Goal: Transaction & Acquisition: Purchase product/service

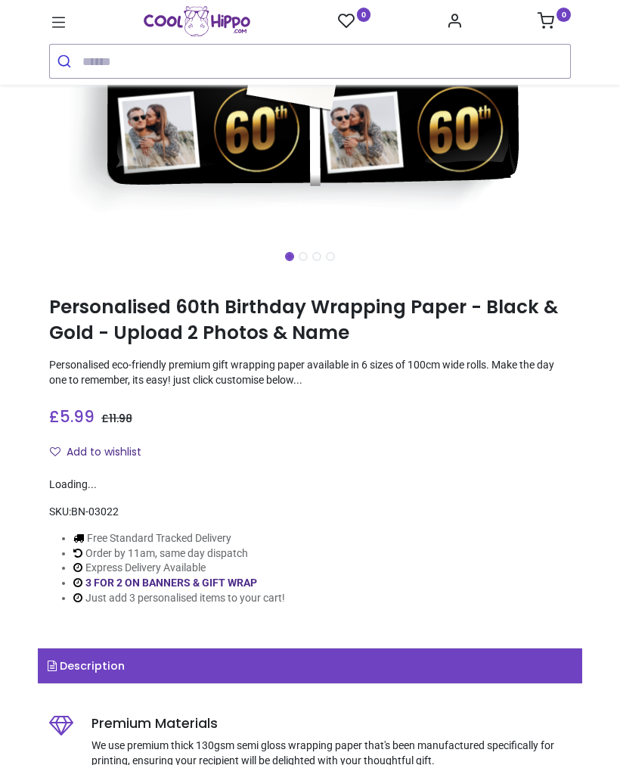
scroll to position [510, 0]
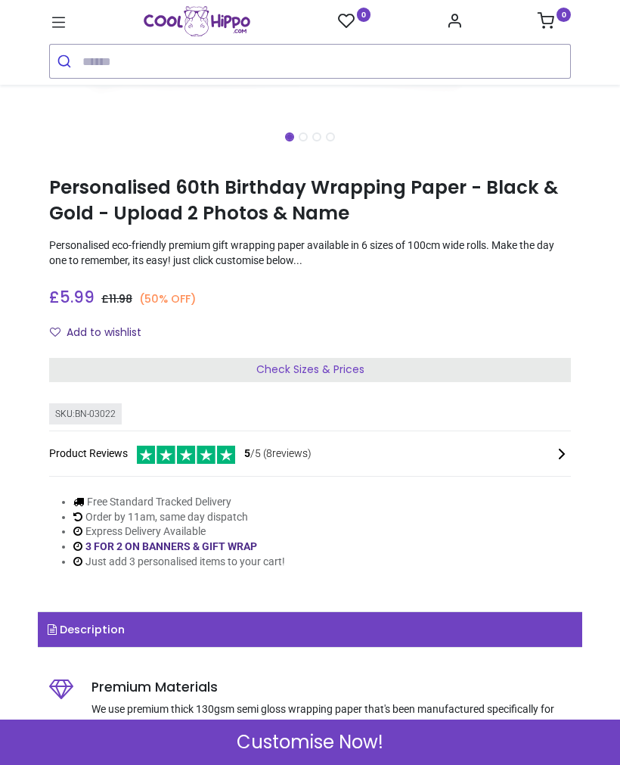
click at [466, 745] on div "Customise Now!" at bounding box center [310, 741] width 620 height 45
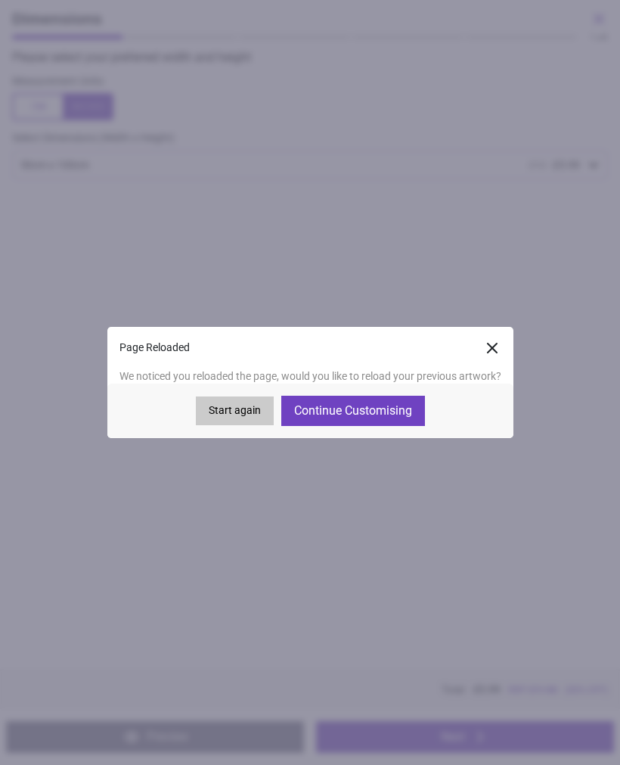
click at [227, 411] on button "Start again" at bounding box center [235, 410] width 78 height 29
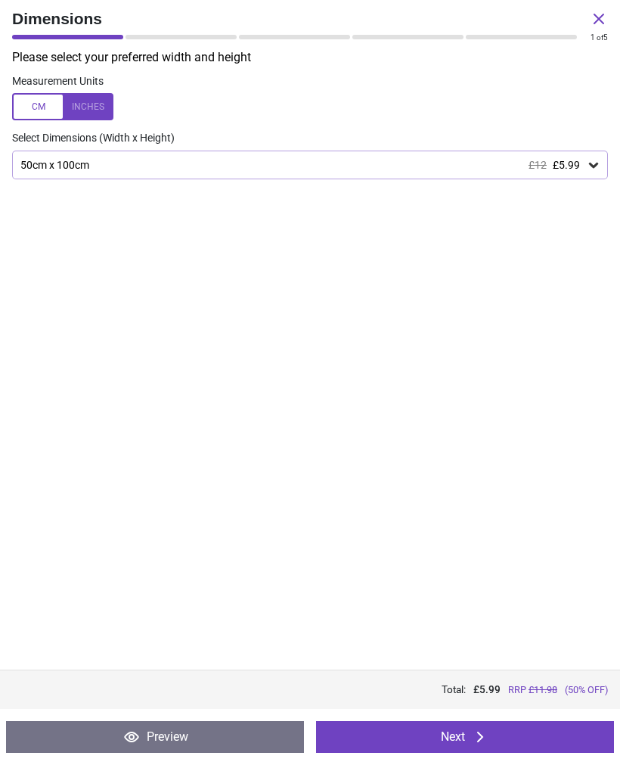
click at [493, 744] on button "Next" at bounding box center [465, 737] width 298 height 32
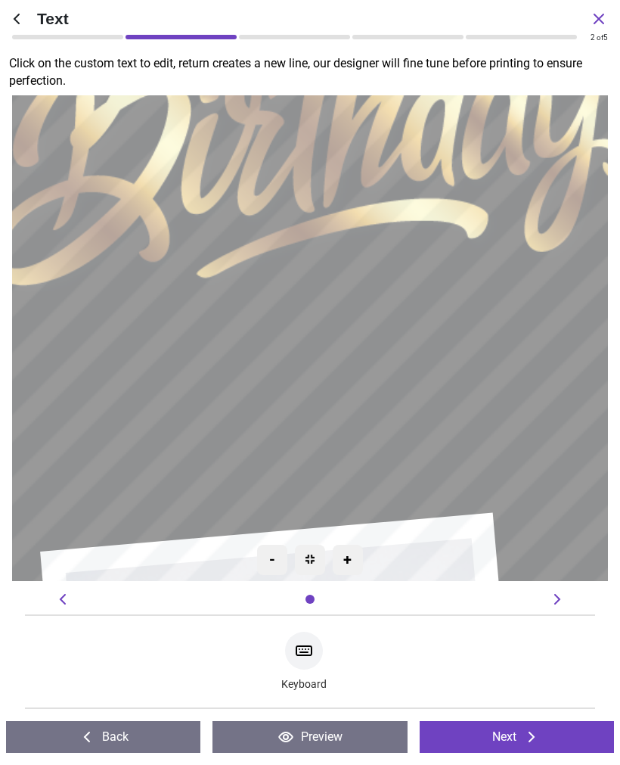
click at [354, 337] on textarea at bounding box center [310, 338] width 479 height 102
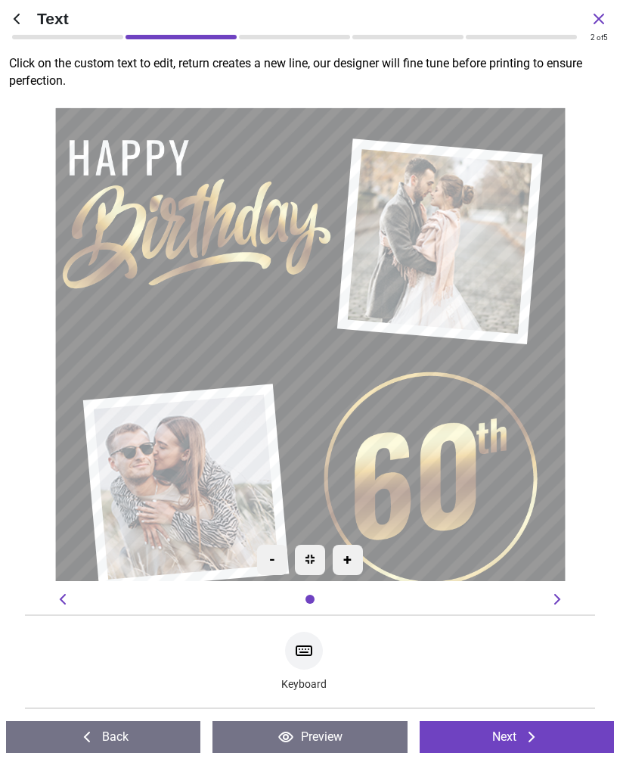
type textarea "****"
click at [532, 737] on icon at bounding box center [532, 736] width 18 height 18
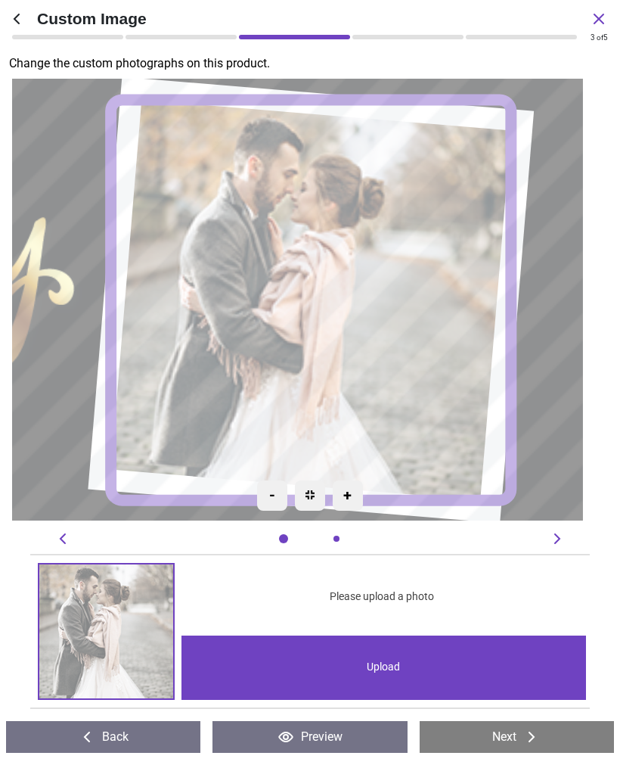
click at [440, 675] on div "Upload" at bounding box center [383, 667] width 404 height 64
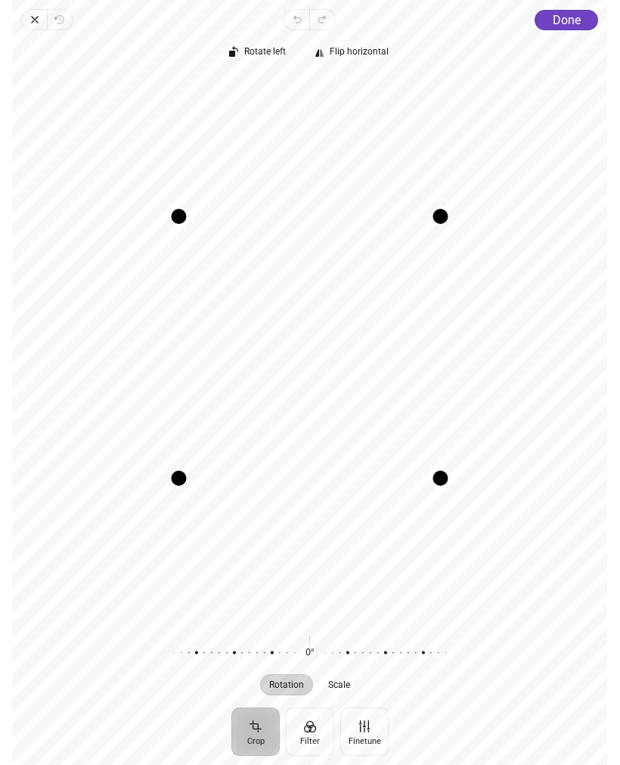
click at [553, 21] on span "Done" at bounding box center [567, 20] width 28 height 14
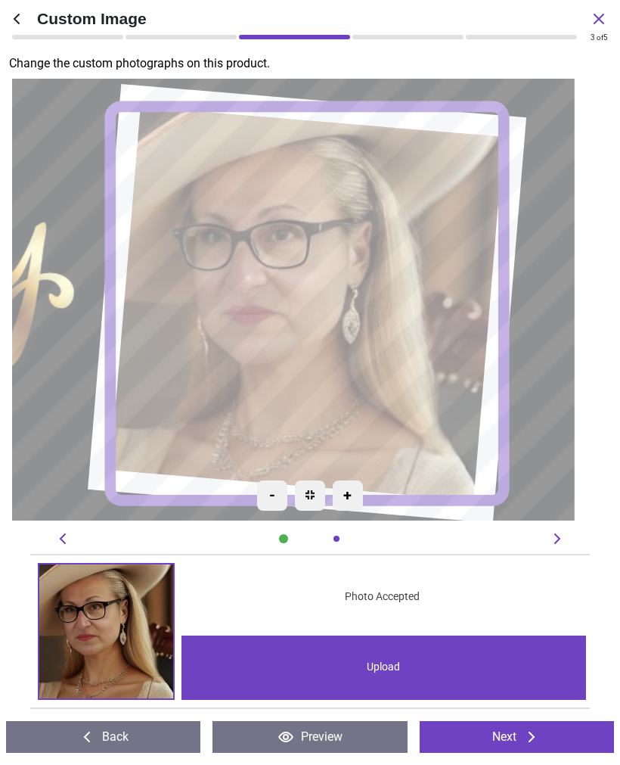
click at [559, 737] on button "Next" at bounding box center [517, 737] width 194 height 32
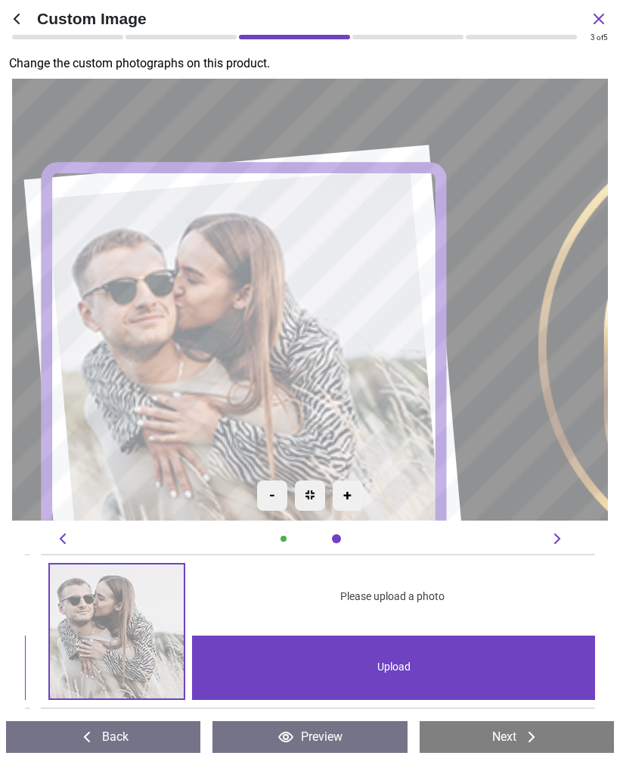
scroll to position [0, 570]
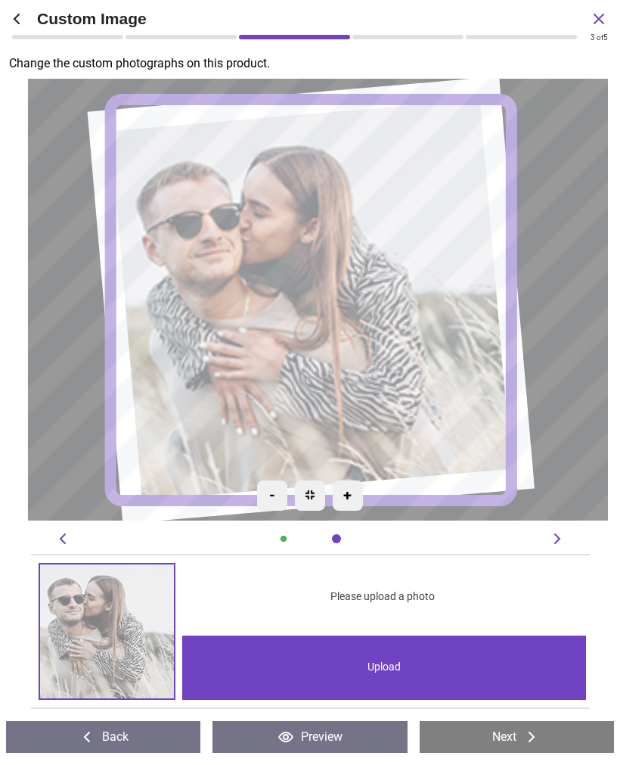
click at [458, 675] on div "Upload" at bounding box center [384, 667] width 404 height 64
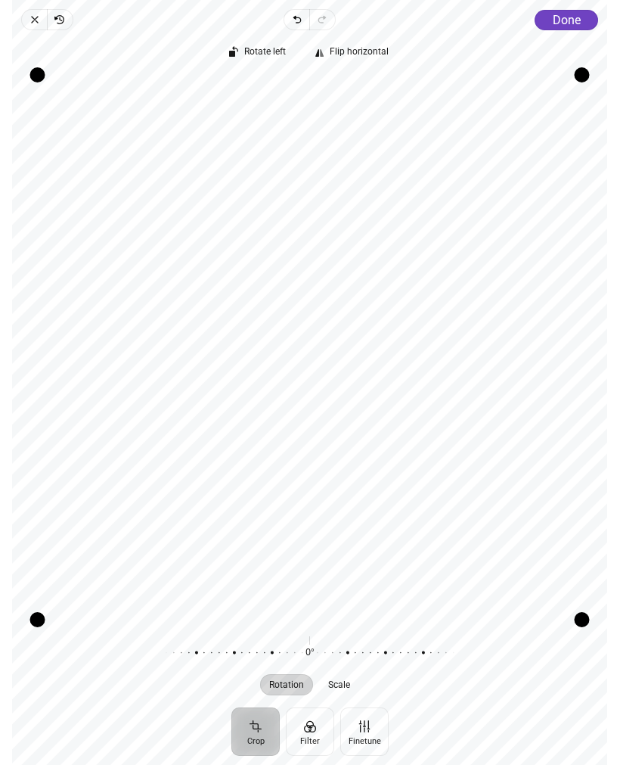
click at [575, 10] on button "Done" at bounding box center [567, 20] width 64 height 20
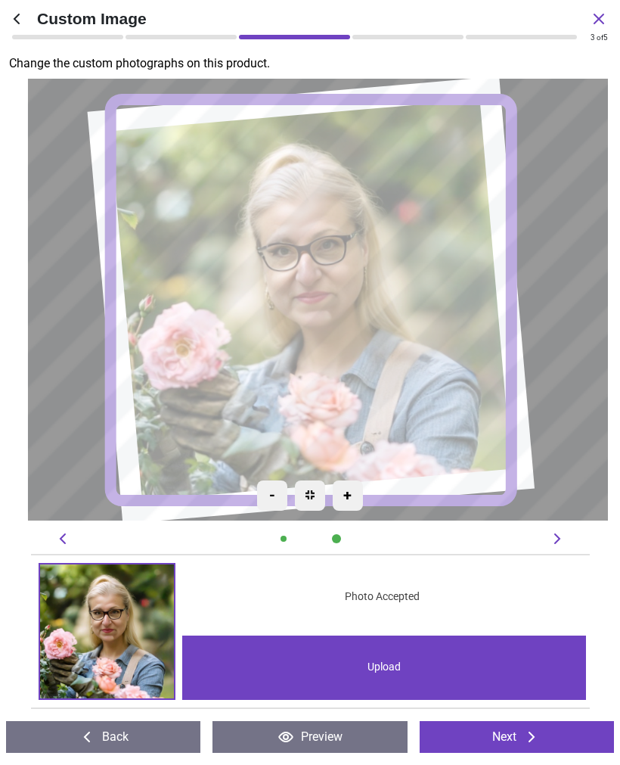
click at [152, 739] on button "Back" at bounding box center [103, 737] width 194 height 32
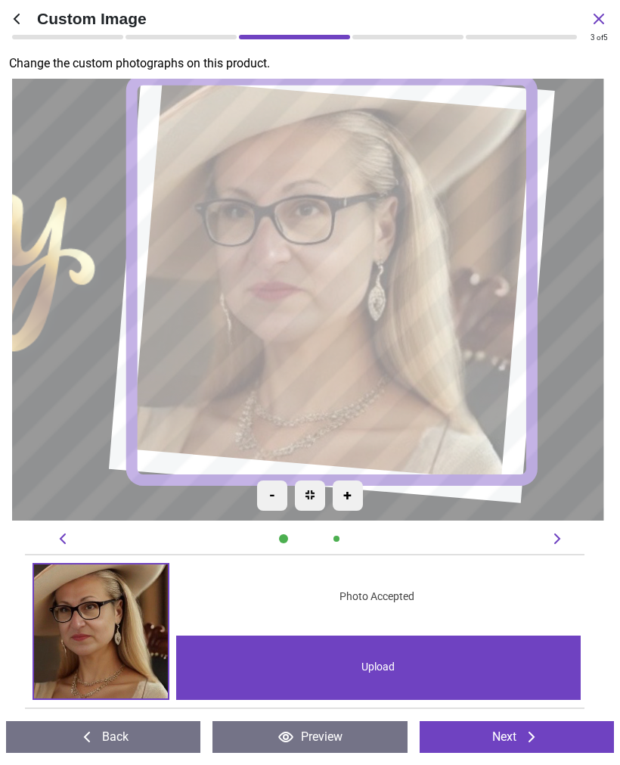
scroll to position [0, 0]
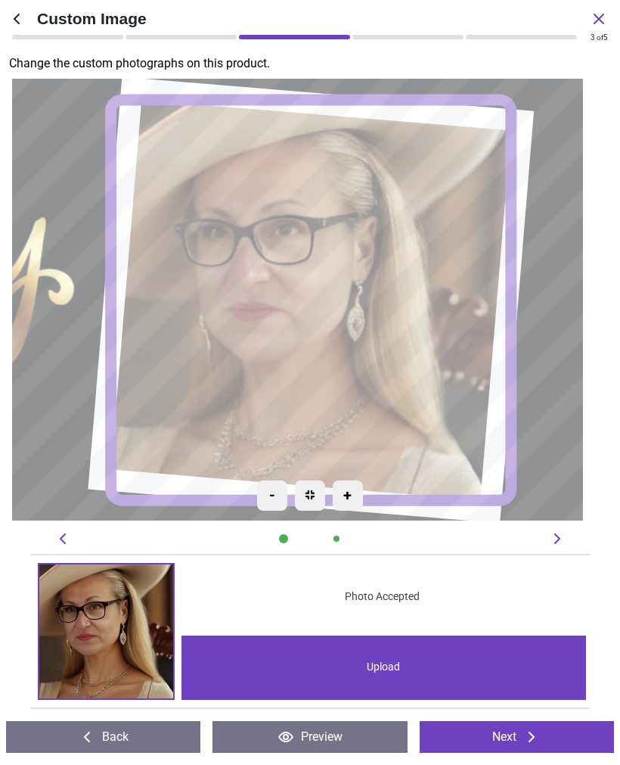
click at [404, 358] on image at bounding box center [310, 300] width 400 height 400
click at [430, 671] on div "Upload" at bounding box center [383, 667] width 404 height 64
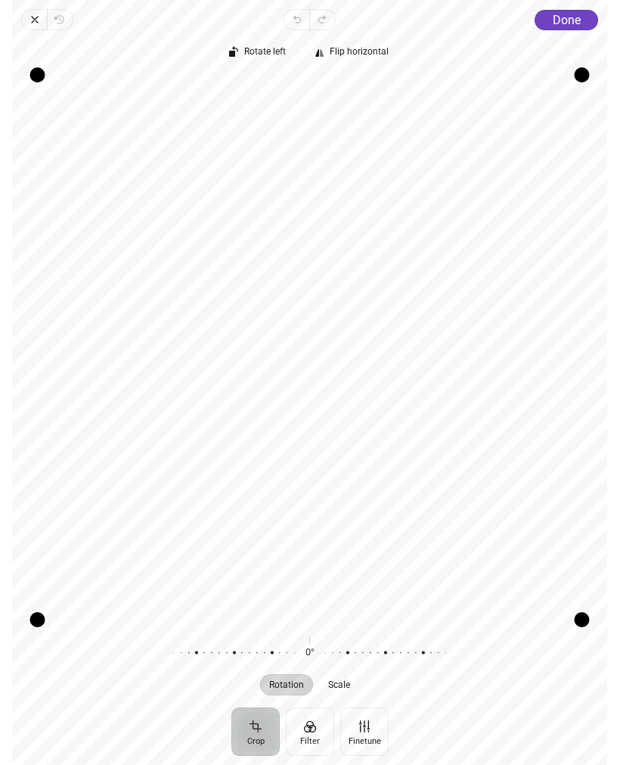
click at [569, 14] on span "Done" at bounding box center [567, 20] width 28 height 14
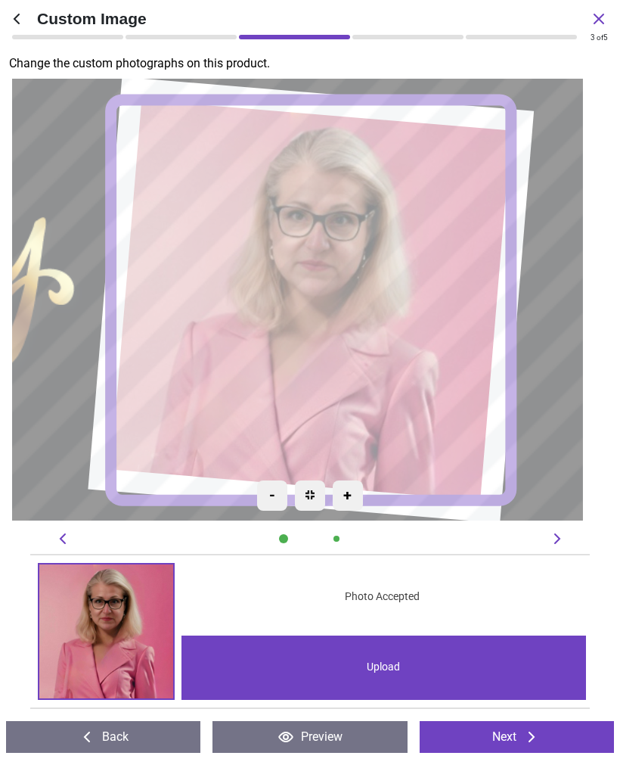
click at [551, 739] on button "Next" at bounding box center [517, 737] width 194 height 32
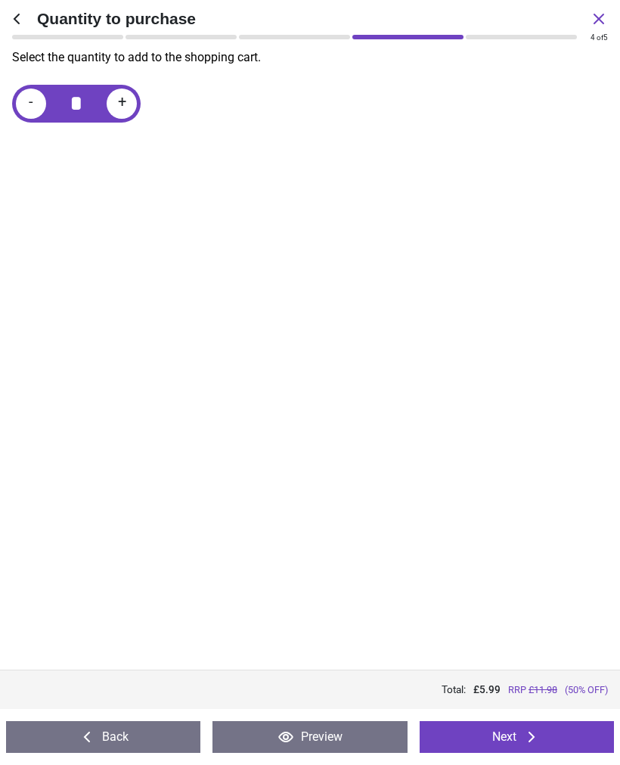
click at [361, 739] on button "Preview" at bounding box center [310, 737] width 194 height 32
